Goal: Understand process/instructions

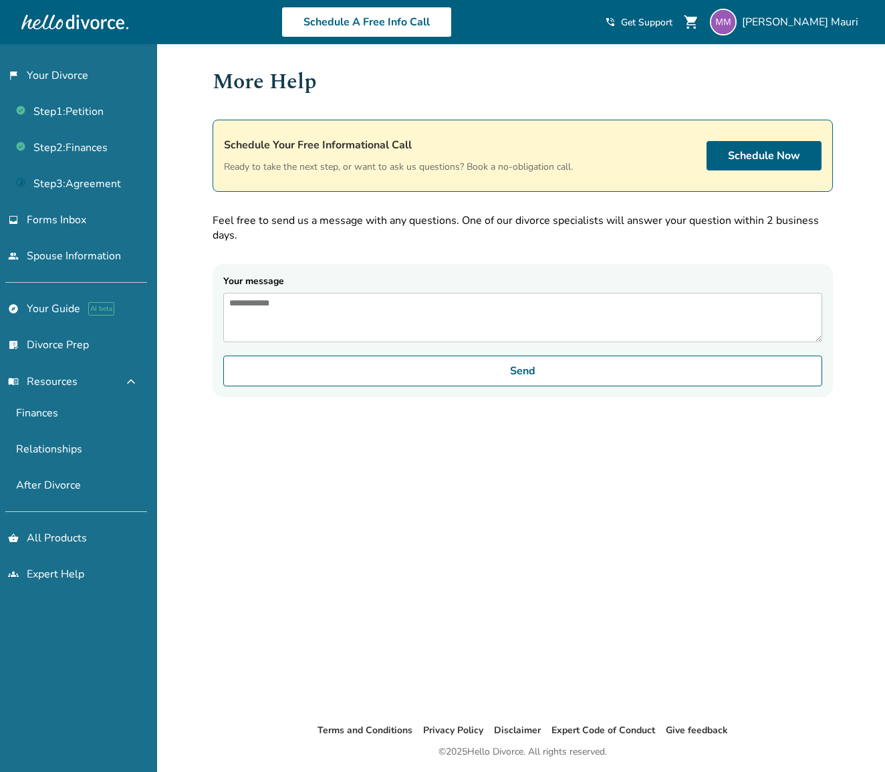
click at [673, 22] on span "Get Support" at bounding box center [646, 22] width 51 height 13
drag, startPoint x: 76, startPoint y: 149, endPoint x: 114, endPoint y: 151, distance: 38.2
click at [76, 149] on link "Step 2 : Finances" at bounding box center [73, 147] width 147 height 31
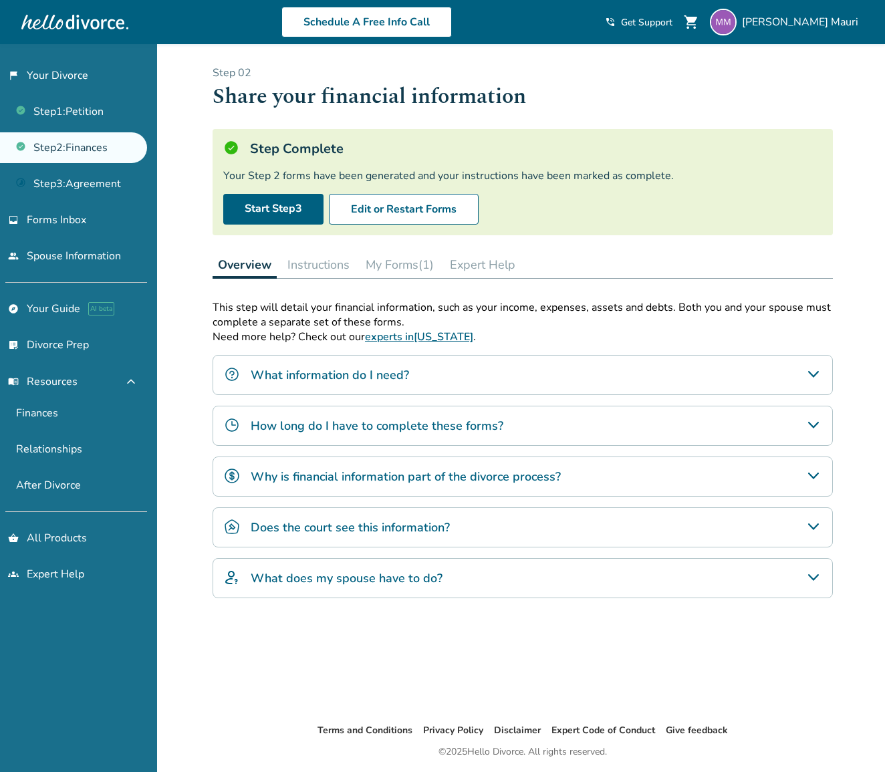
click at [312, 264] on button "Instructions" at bounding box center [318, 264] width 73 height 27
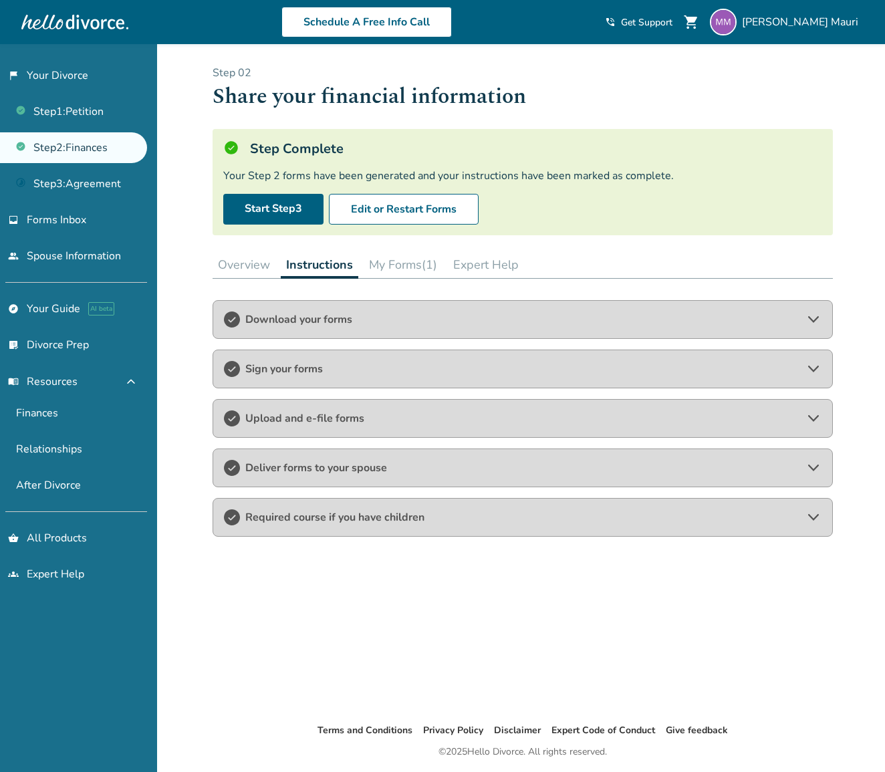
click at [304, 316] on span "Download your forms" at bounding box center [522, 319] width 555 height 15
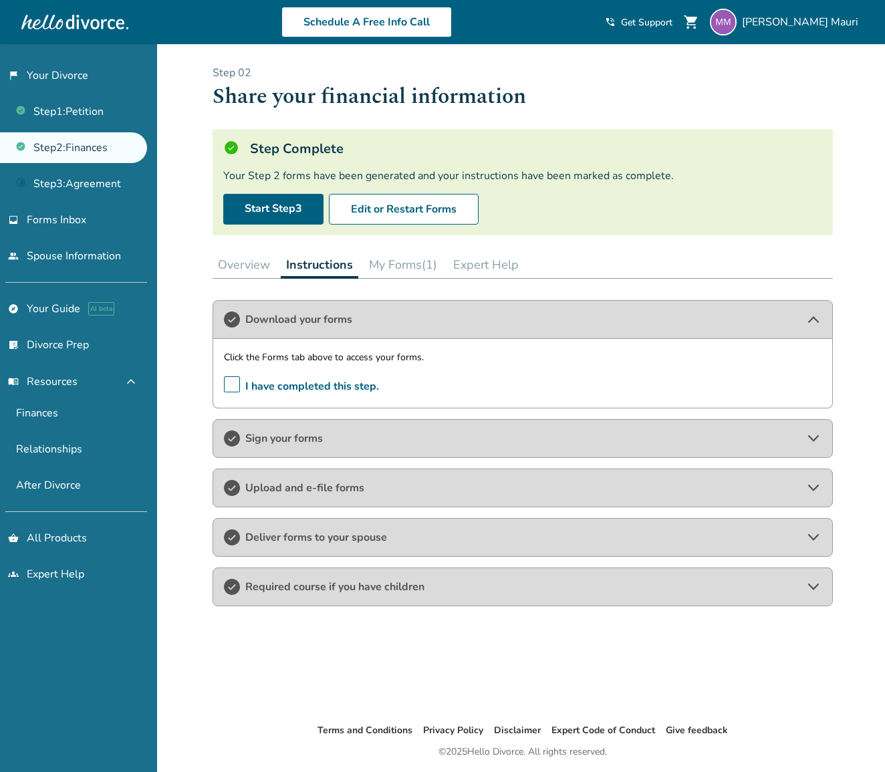
click at [391, 261] on button "My Forms (1)" at bounding box center [403, 264] width 79 height 27
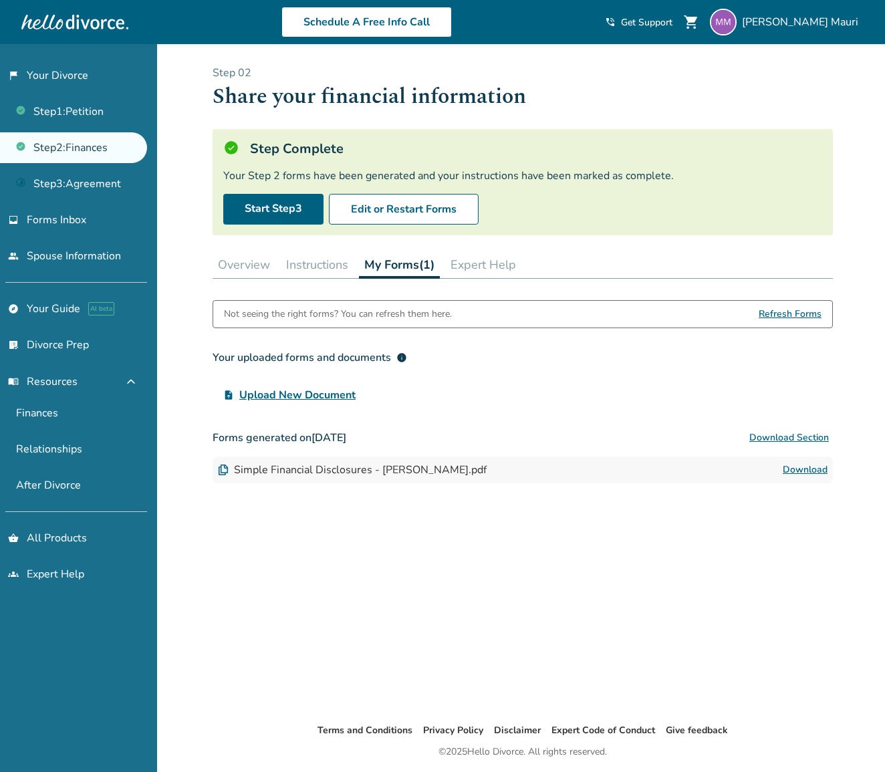
drag, startPoint x: 257, startPoint y: 261, endPoint x: 318, endPoint y: 265, distance: 61.7
click at [257, 261] on button "Overview" at bounding box center [244, 264] width 63 height 27
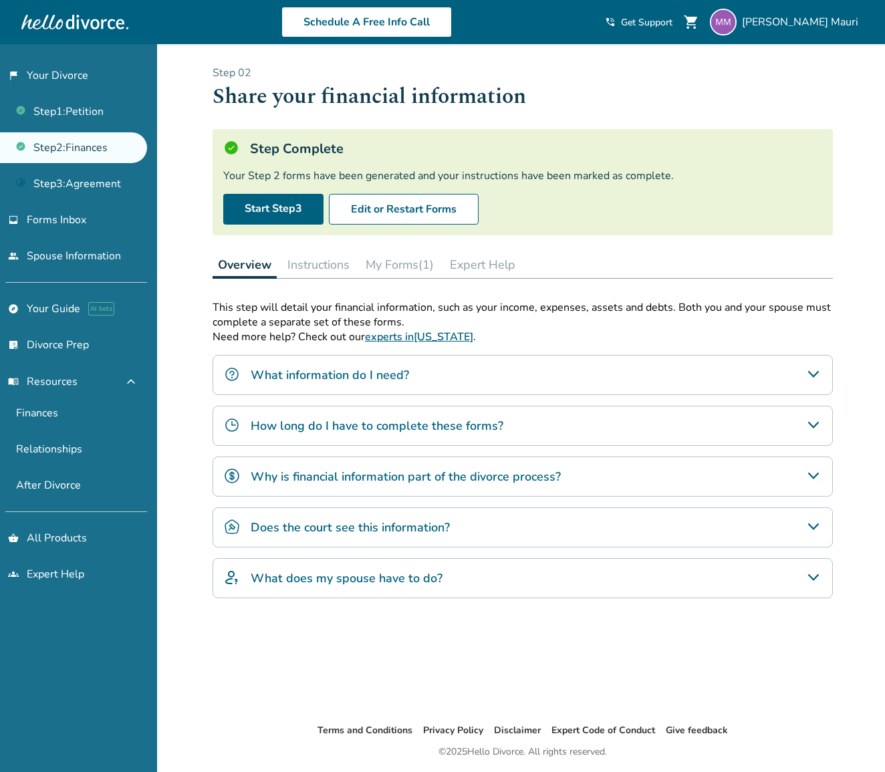
click at [362, 372] on h4 "What information do I need?" at bounding box center [330, 374] width 158 height 17
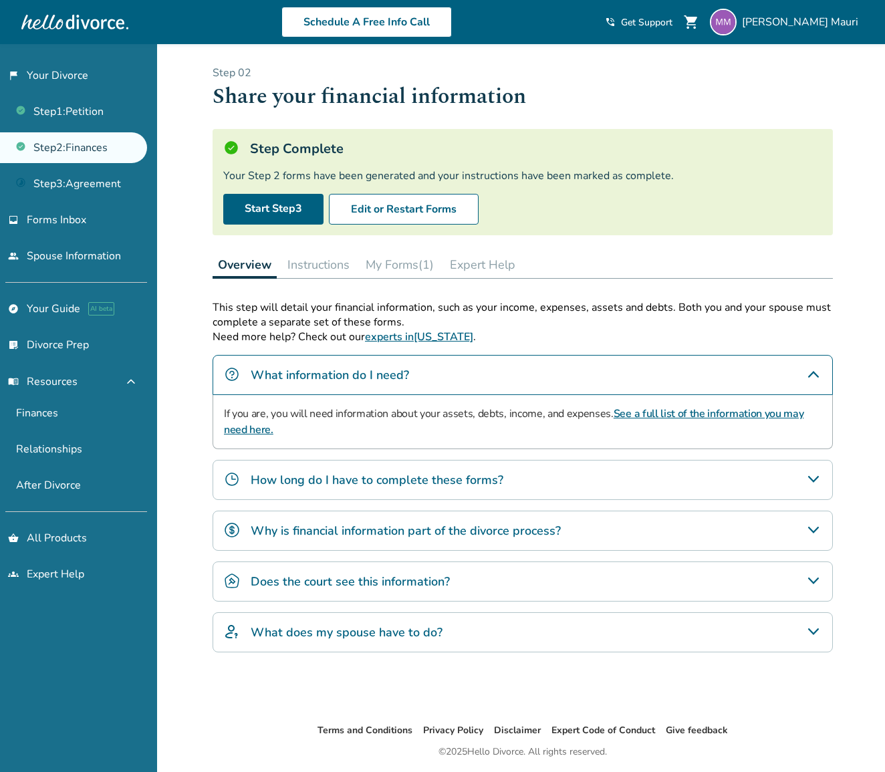
click at [463, 477] on h4 "How long do I have to complete these forms?" at bounding box center [377, 479] width 253 height 17
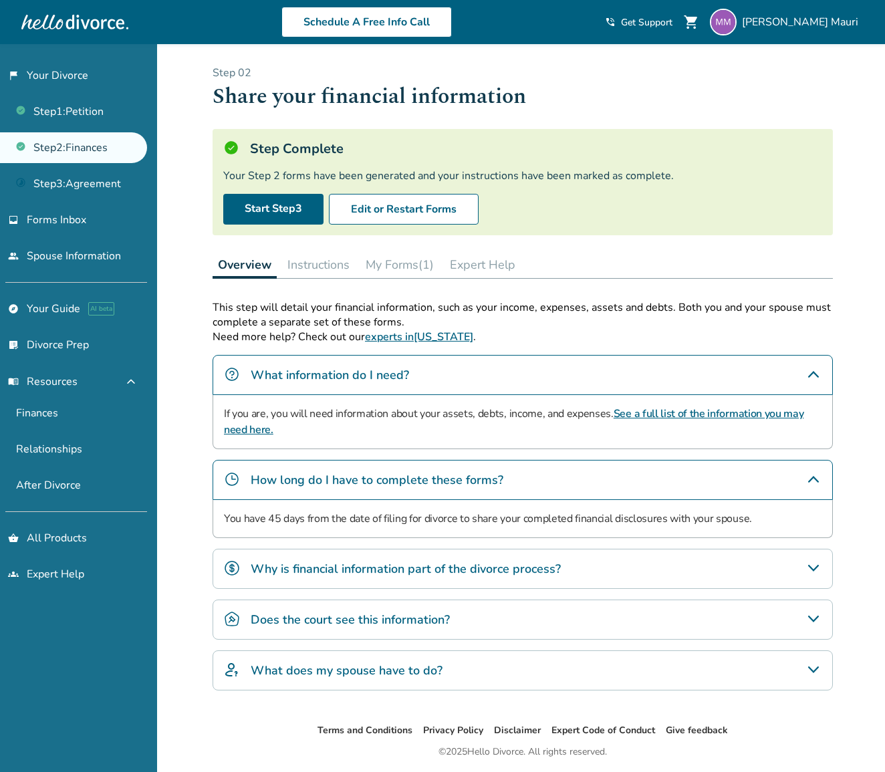
click at [488, 566] on h4 "Why is financial information part of the divorce process?" at bounding box center [406, 568] width 310 height 17
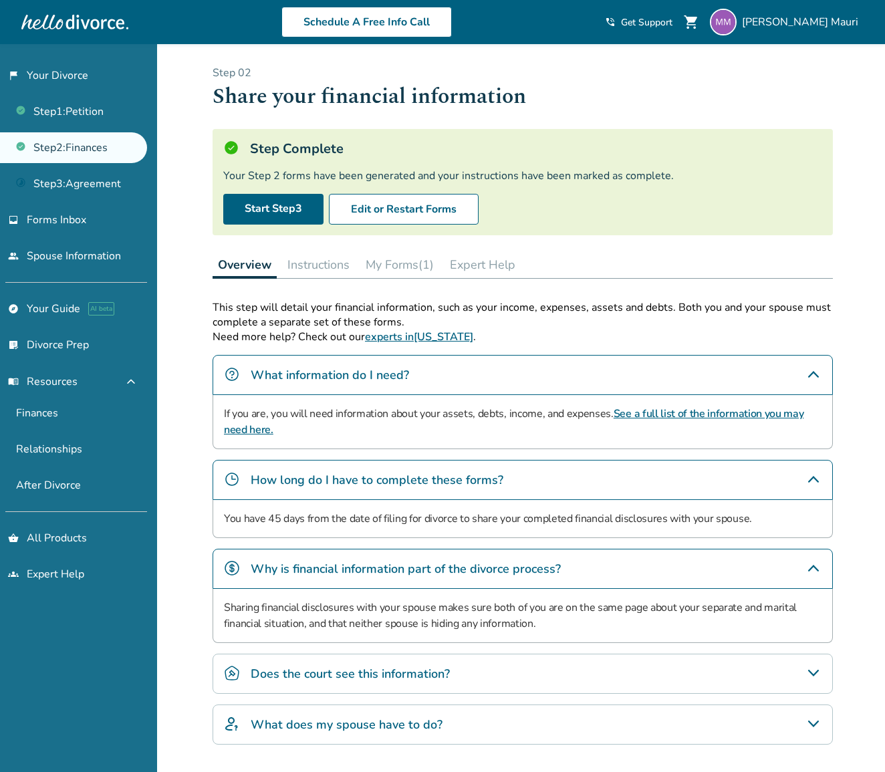
drag, startPoint x: 435, startPoint y: 667, endPoint x: 443, endPoint y: 671, distance: 8.7
click at [436, 669] on h4 "Does the court see this information?" at bounding box center [350, 673] width 199 height 17
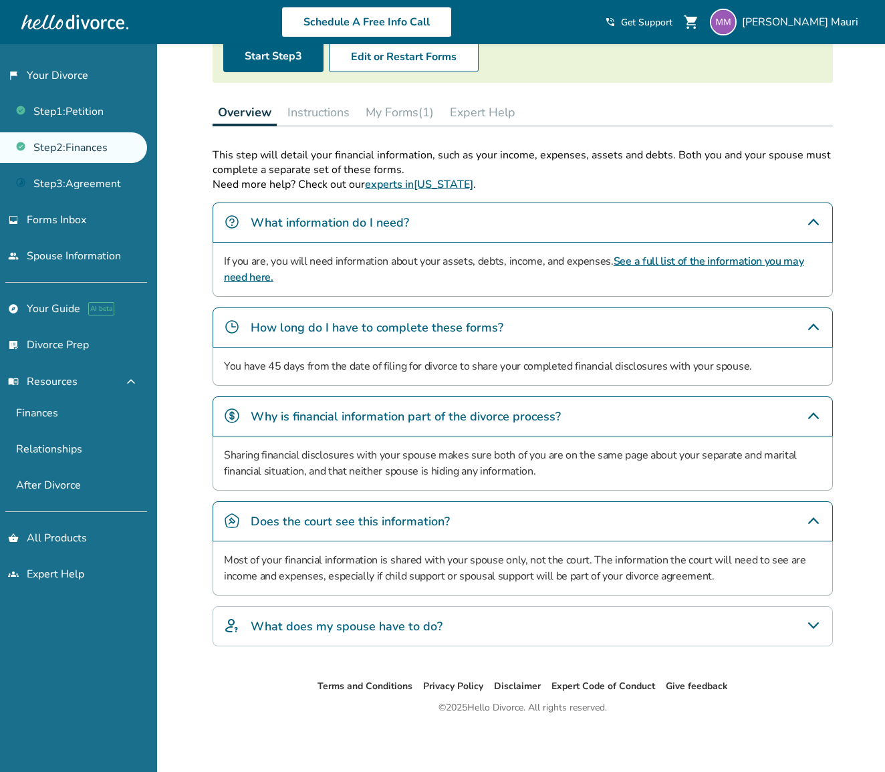
scroll to position [152, 0]
click at [714, 261] on link "See a full list of the information you may need here." at bounding box center [514, 269] width 580 height 31
drag, startPoint x: 109, startPoint y: 105, endPoint x: 147, endPoint y: 112, distance: 38.7
click at [109, 105] on link "Step 1 : Petition" at bounding box center [73, 111] width 147 height 31
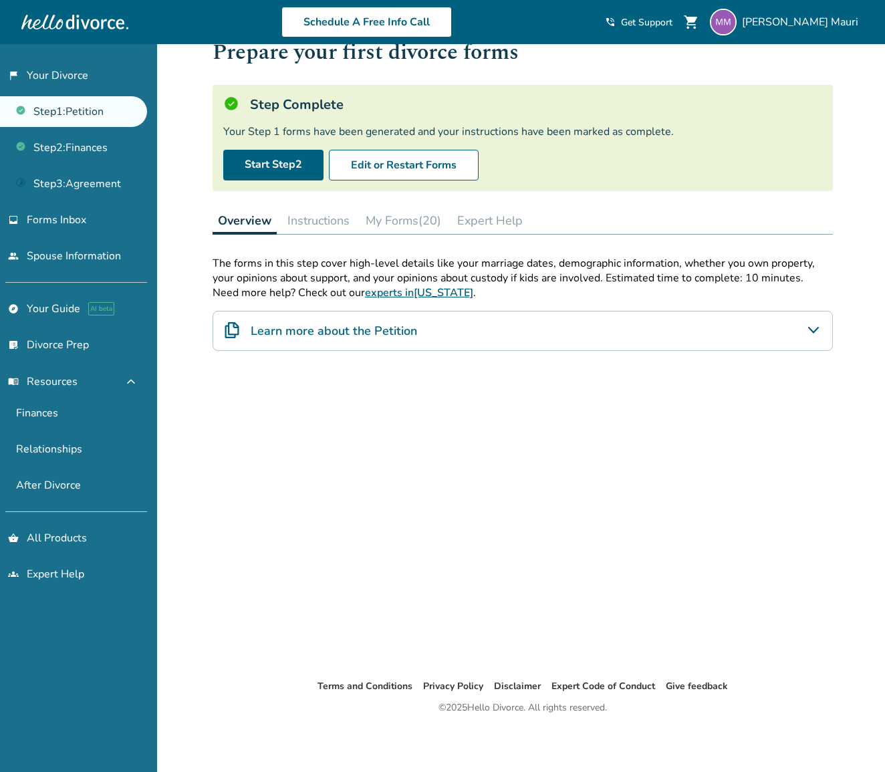
click at [409, 225] on button "My Forms (20)" at bounding box center [403, 220] width 86 height 27
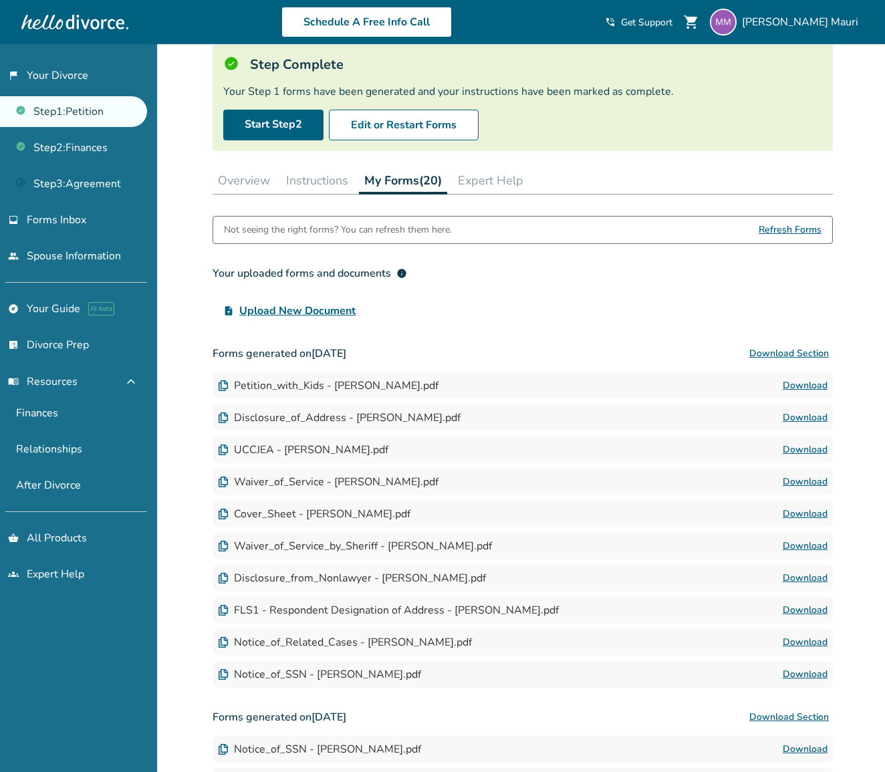
scroll to position [74, 0]
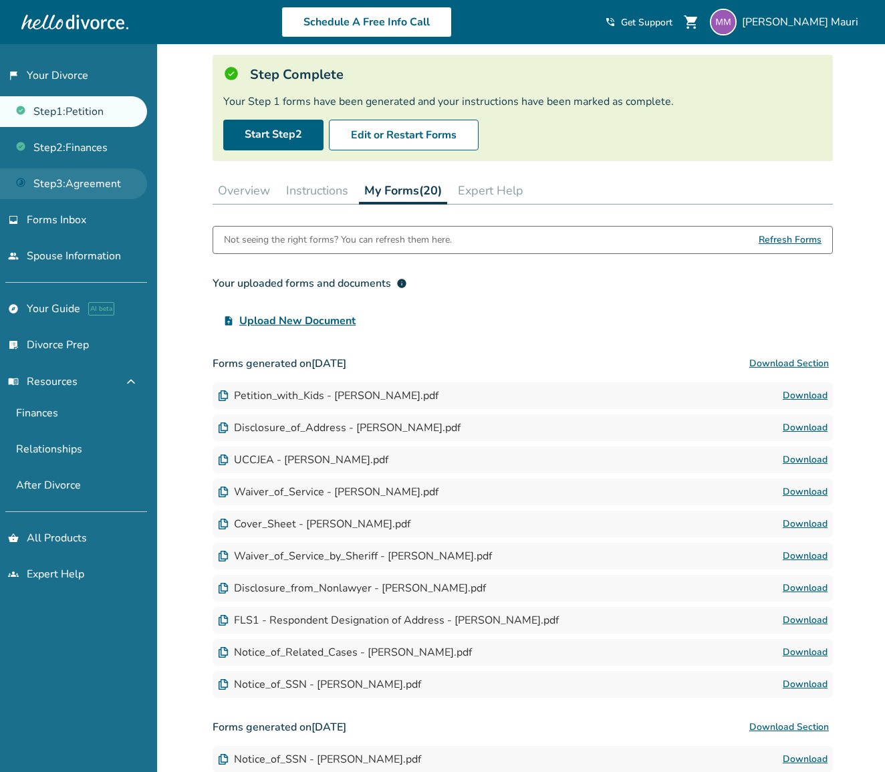
click at [56, 180] on link "Step 3 : Agreement" at bounding box center [73, 184] width 147 height 31
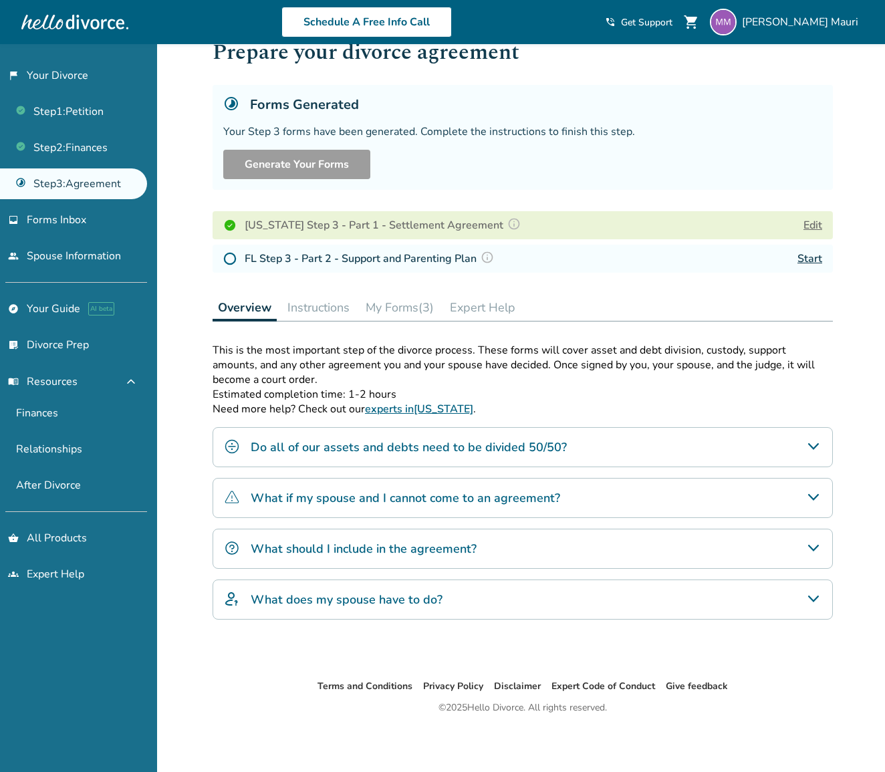
click at [233, 261] on img at bounding box center [229, 258] width 13 height 13
click at [409, 313] on button "My Forms (3)" at bounding box center [399, 307] width 79 height 27
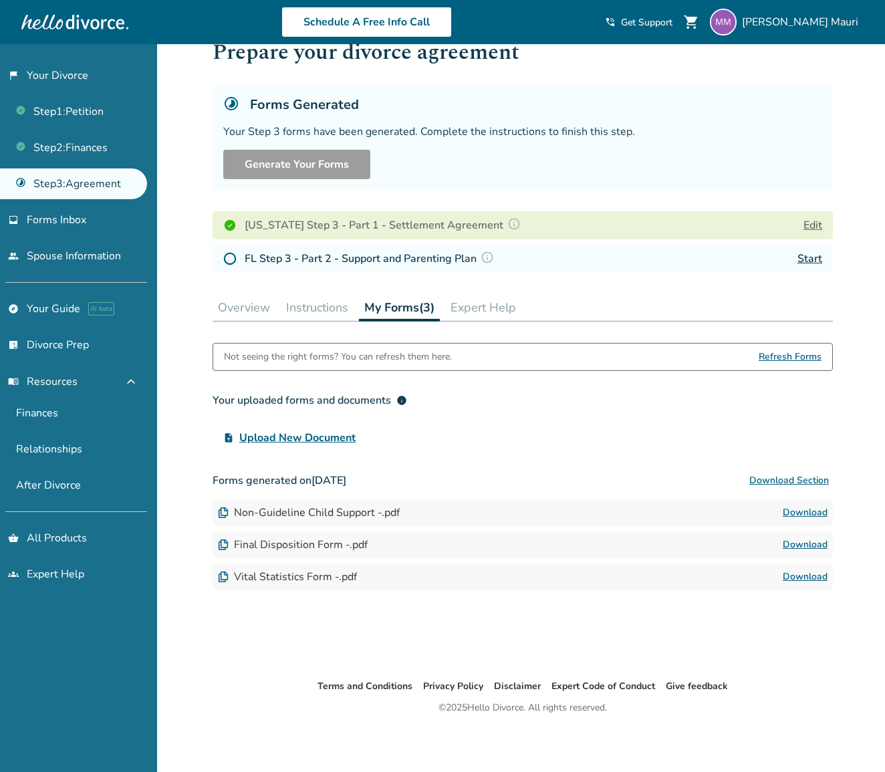
click at [805, 514] on link "Download" at bounding box center [805, 513] width 45 height 16
click at [508, 310] on button "Expert Help" at bounding box center [483, 307] width 76 height 27
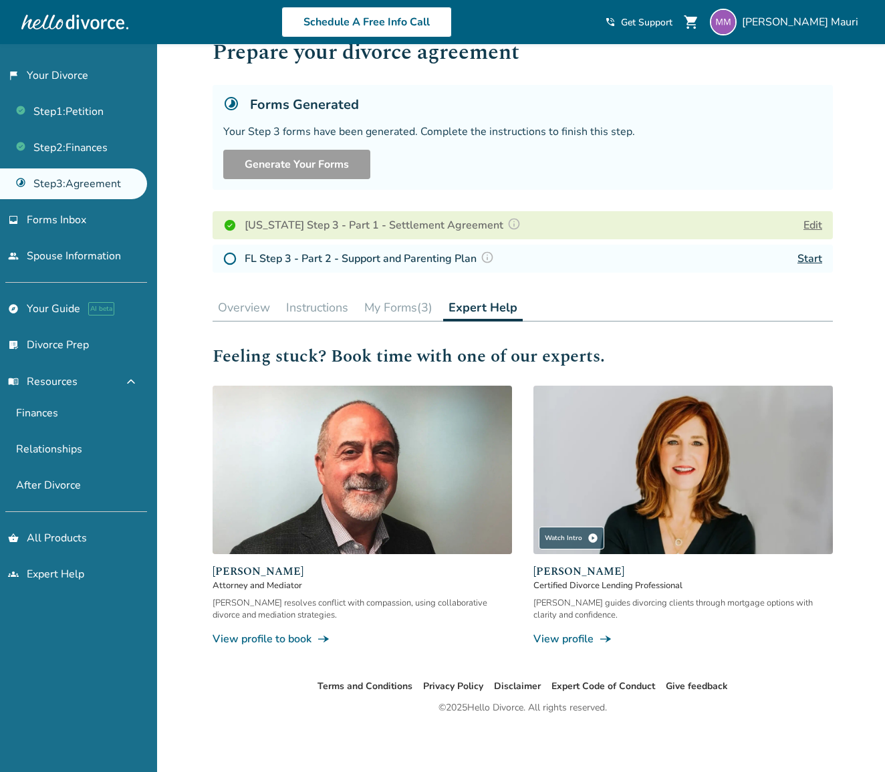
click at [626, 498] on img at bounding box center [684, 470] width 300 height 169
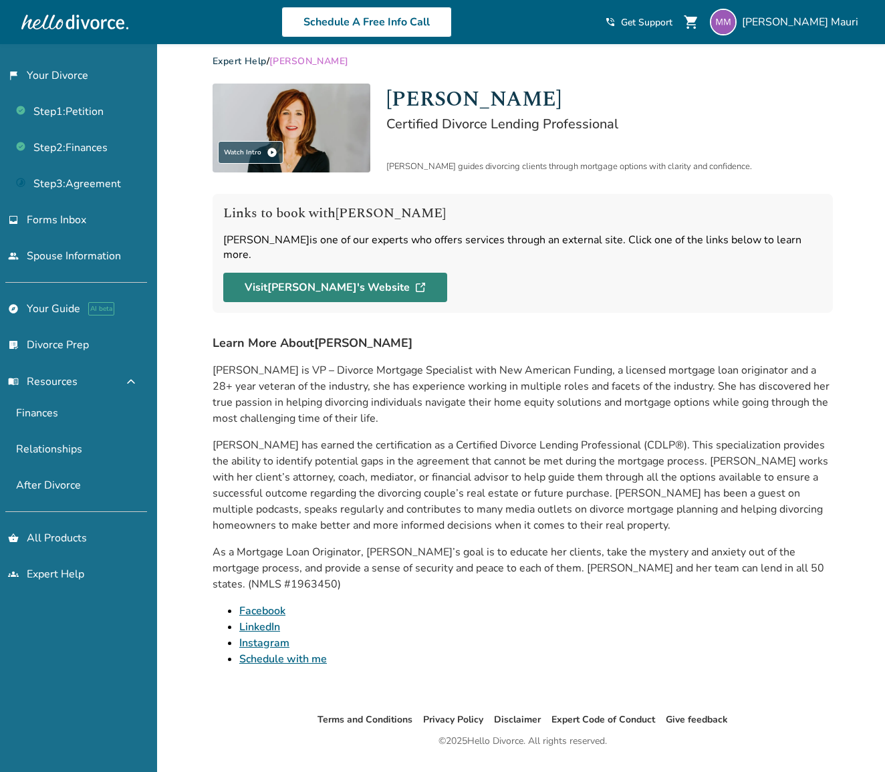
scroll to position [11, 1]
click at [310, 282] on link "Visit [PERSON_NAME] 's Website" at bounding box center [335, 287] width 224 height 29
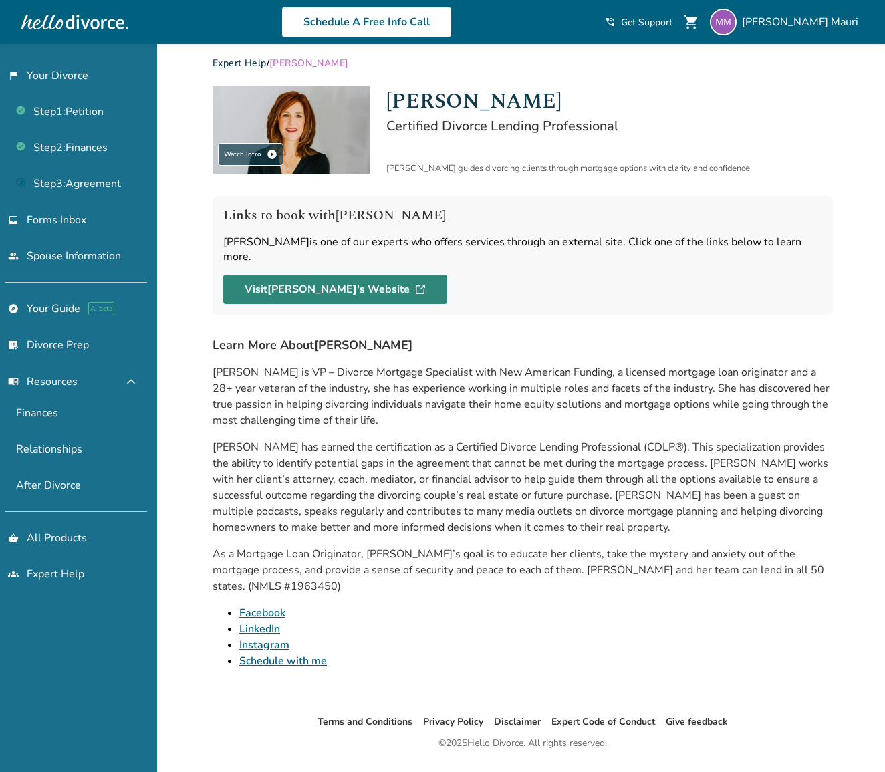
scroll to position [44, 0]
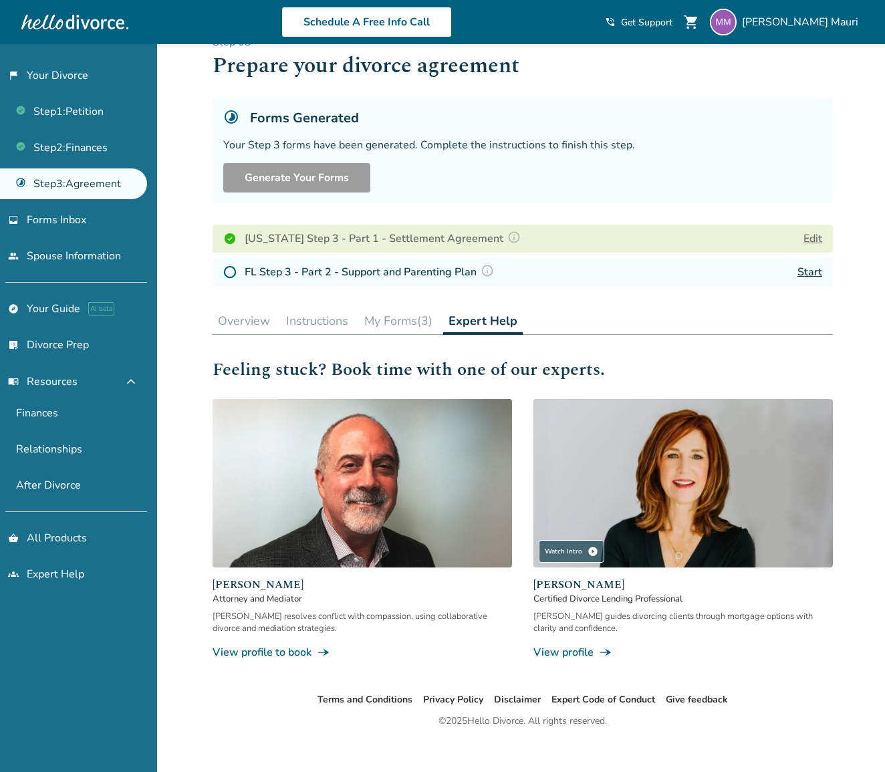
click at [437, 457] on img at bounding box center [363, 483] width 300 height 169
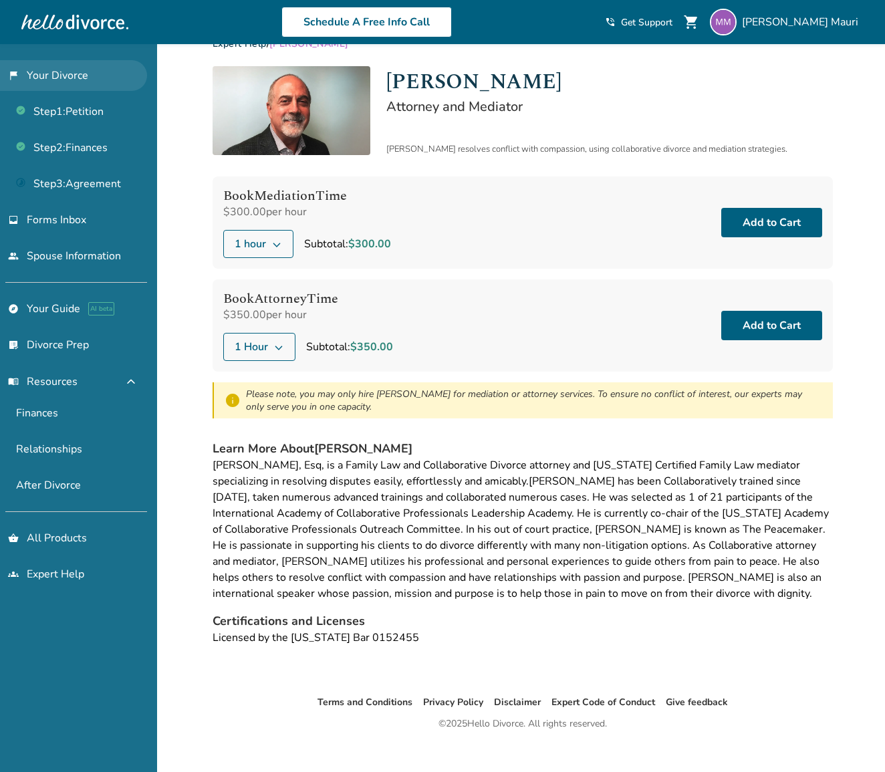
scroll to position [33, 0]
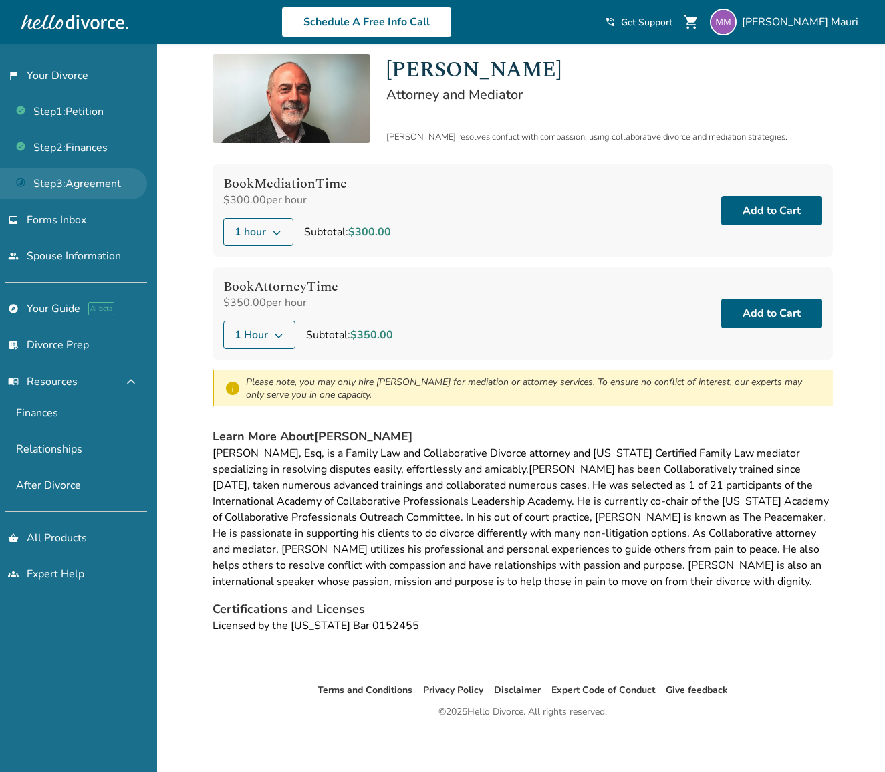
click at [98, 179] on link "Step 3 : Agreement" at bounding box center [73, 184] width 147 height 31
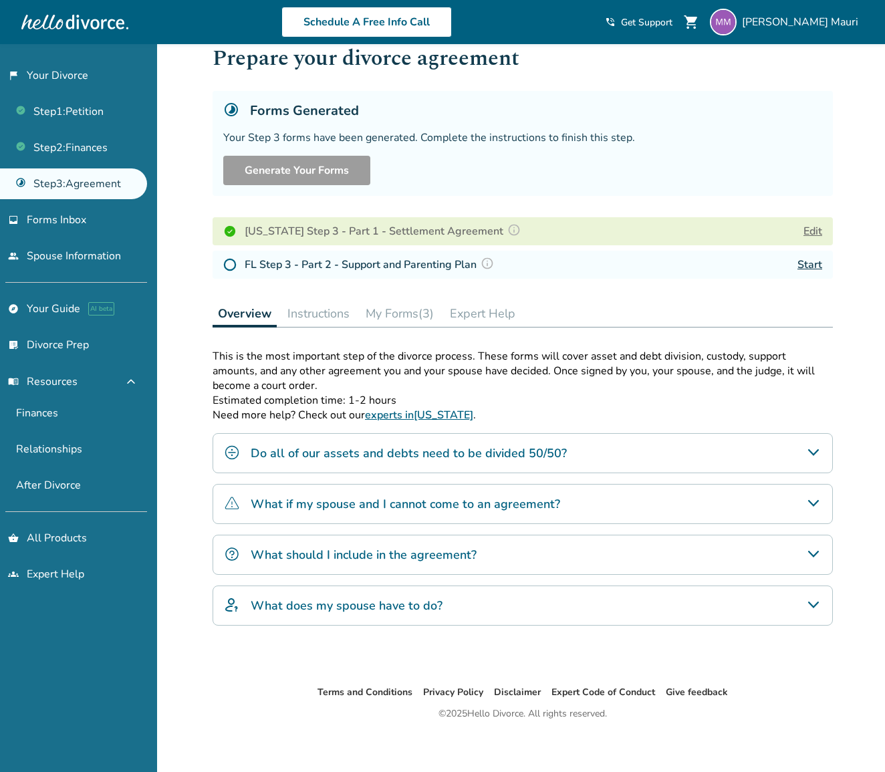
scroll to position [41, 1]
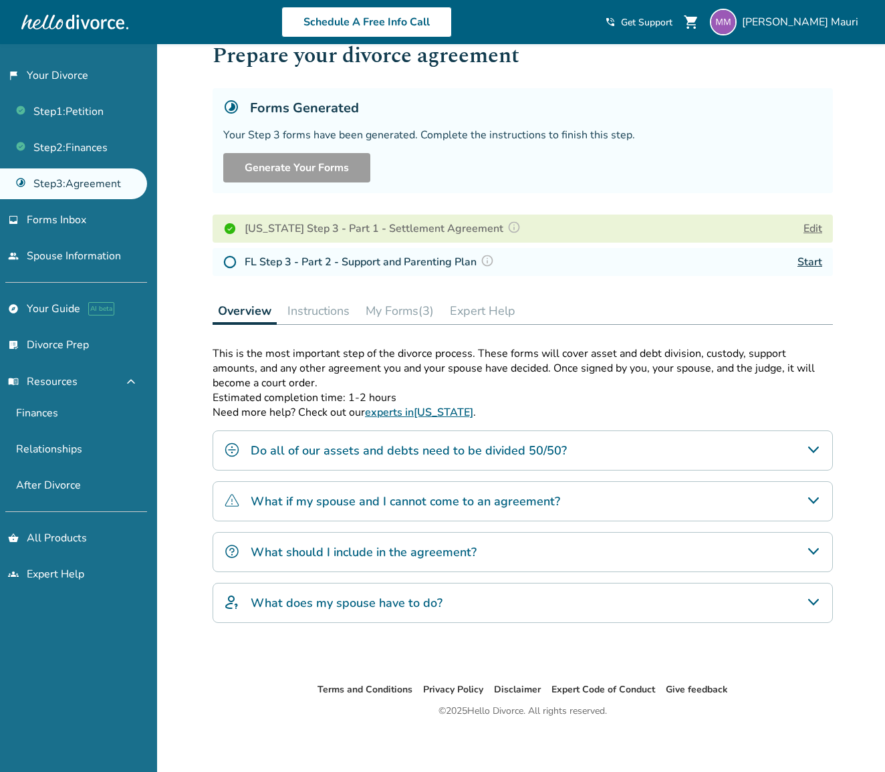
click at [227, 268] on img at bounding box center [229, 261] width 13 height 13
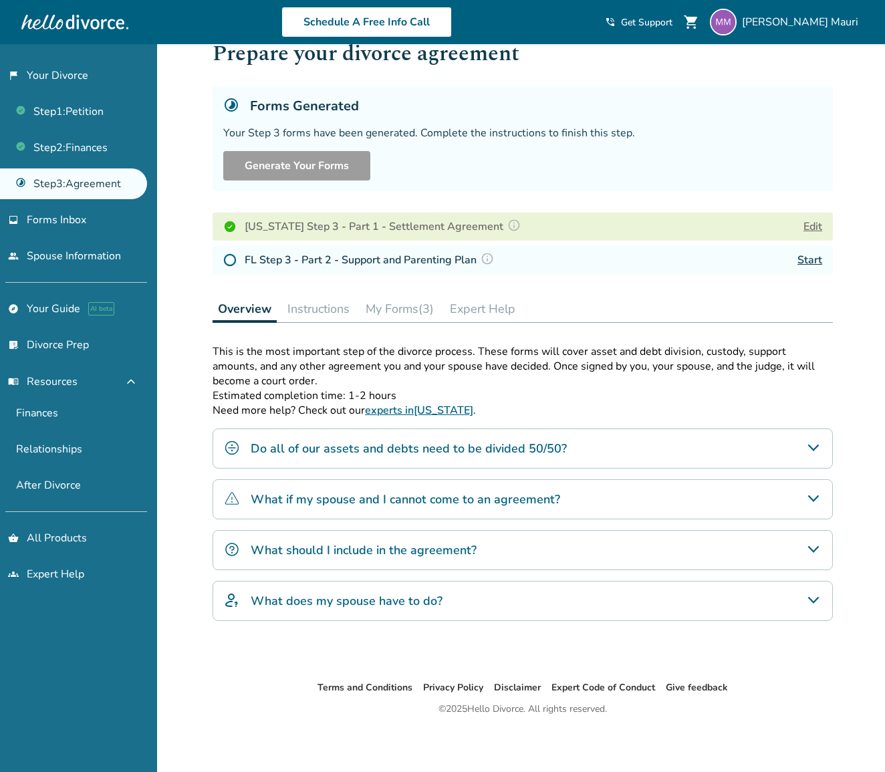
scroll to position [44, 1]
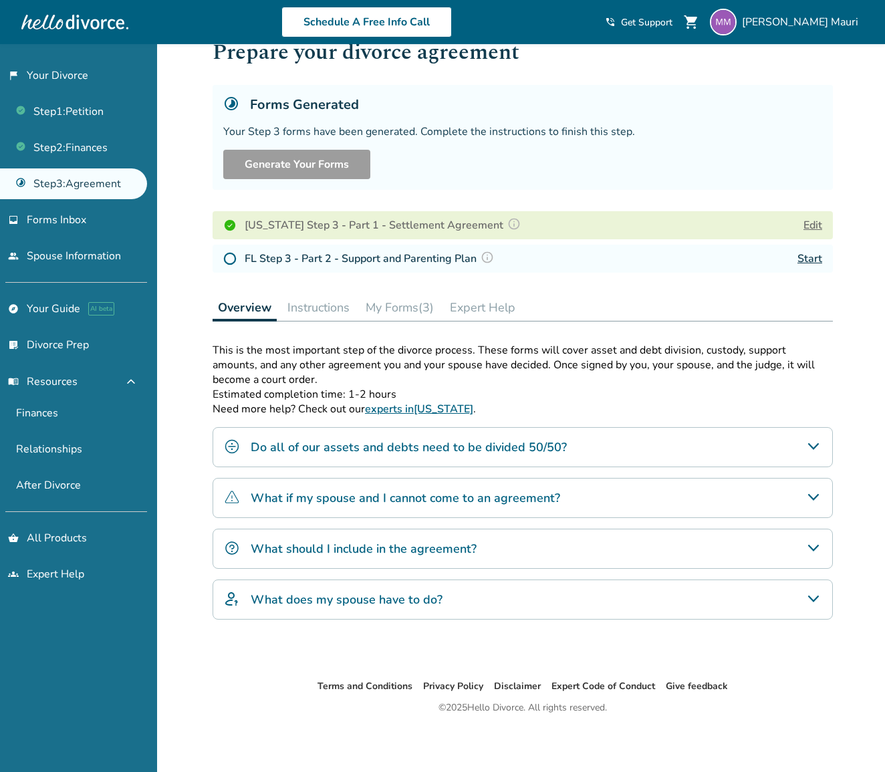
click at [415, 311] on button "My Forms (3)" at bounding box center [399, 307] width 79 height 27
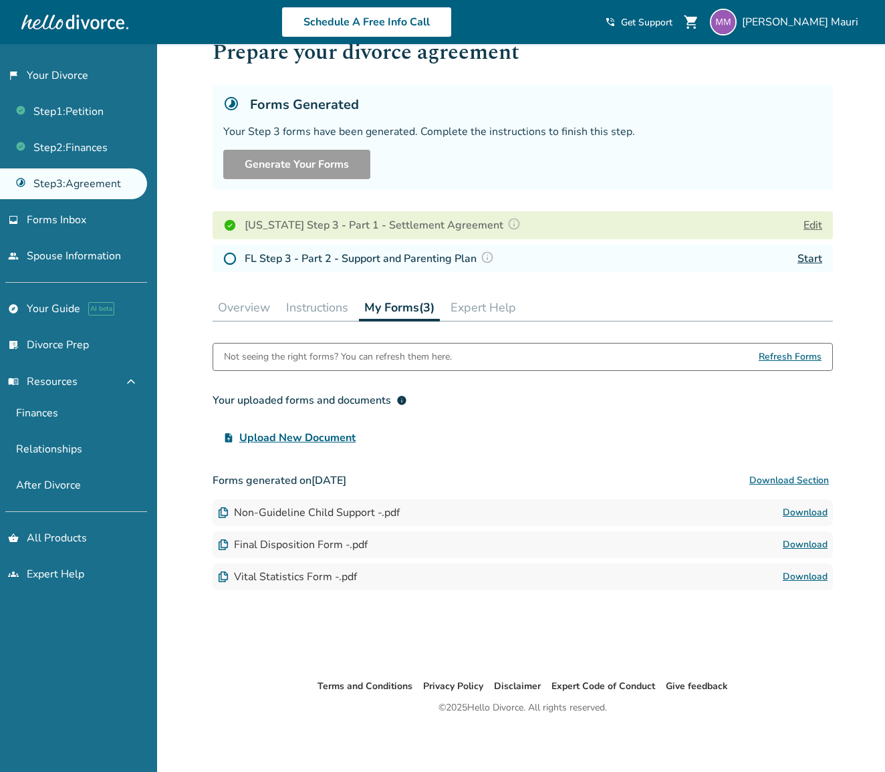
click at [811, 260] on link "Start" at bounding box center [810, 258] width 25 height 15
